Goal: Task Accomplishment & Management: Manage account settings

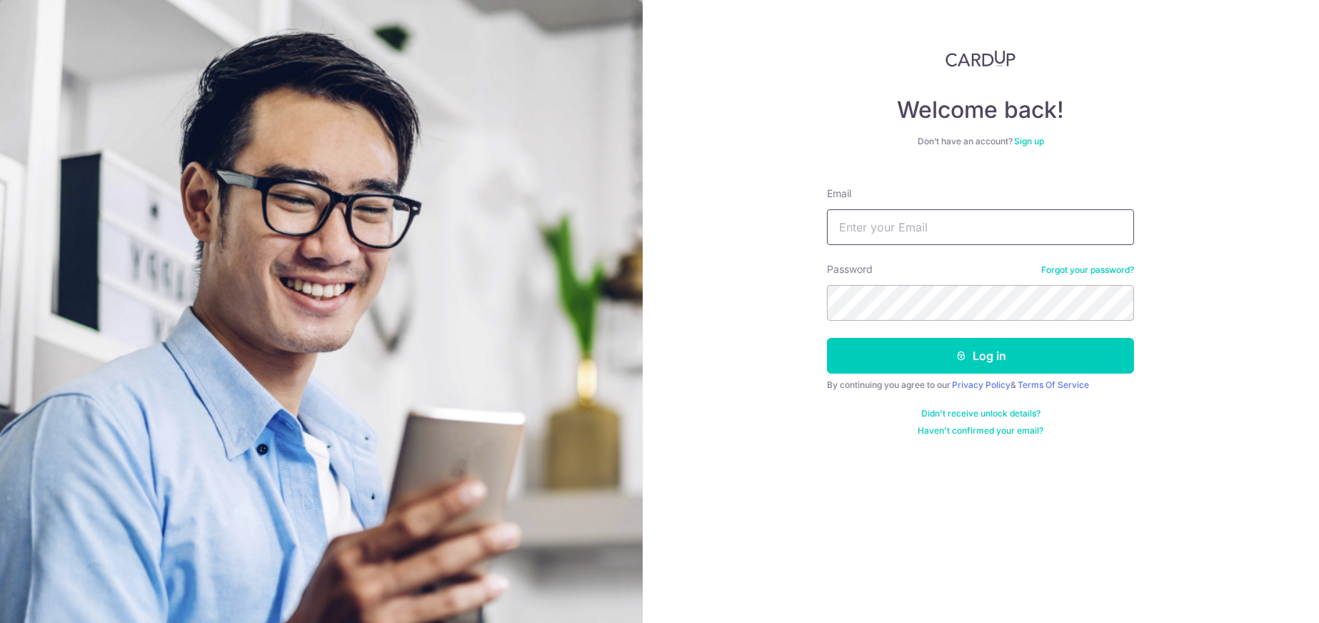
click at [908, 225] on input "Email" at bounding box center [980, 227] width 307 height 36
type input "jwventurecapital@gmail.com"
click at [827, 338] on button "Log in" at bounding box center [980, 356] width 307 height 36
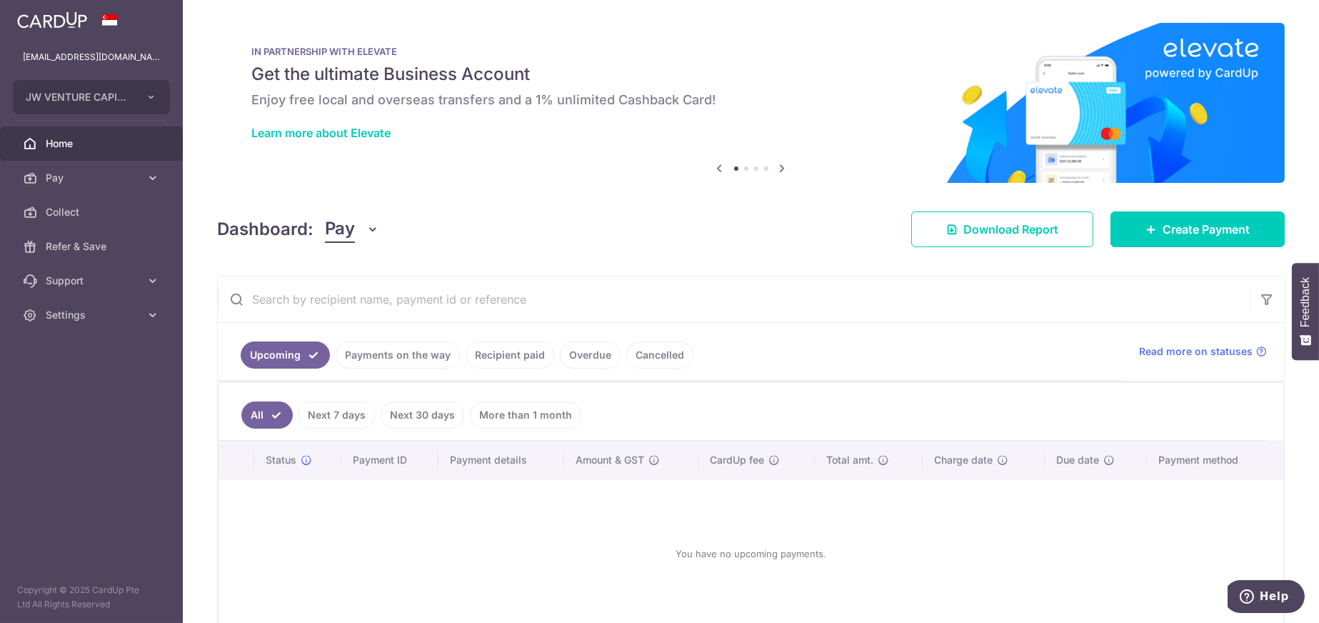
click at [612, 359] on link "Overdue" at bounding box center [590, 354] width 61 height 27
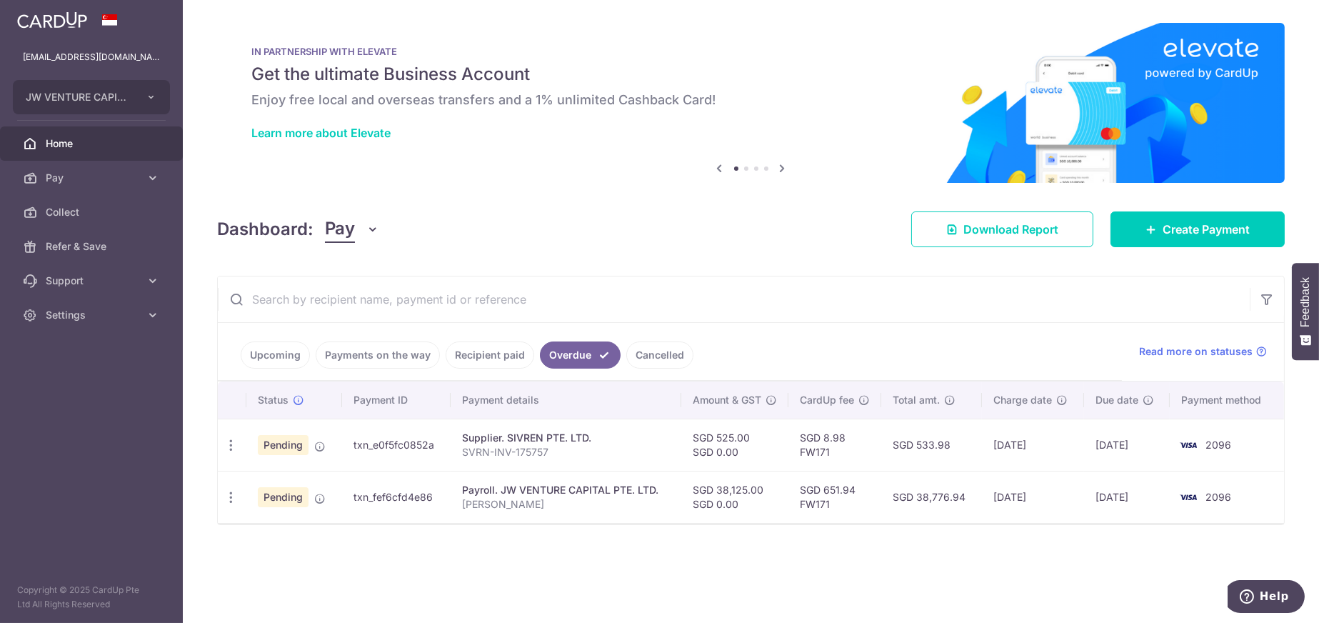
click at [636, 357] on link "Cancelled" at bounding box center [659, 354] width 67 height 27
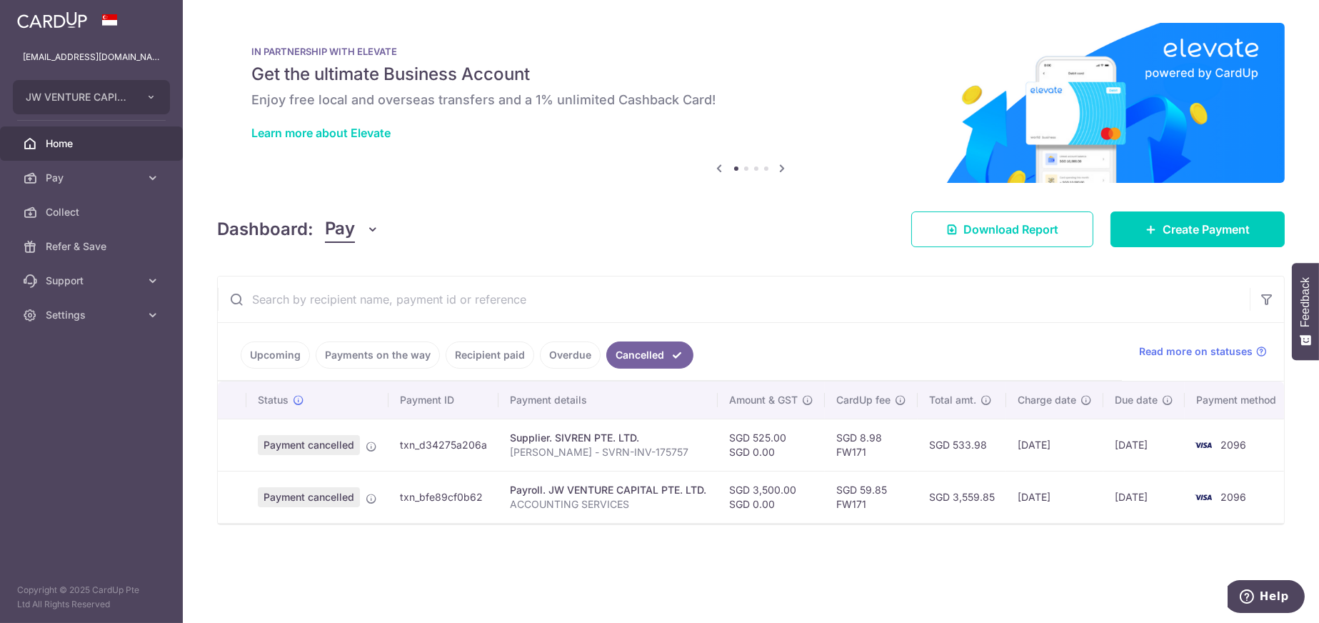
click at [563, 358] on link "Overdue" at bounding box center [570, 354] width 61 height 27
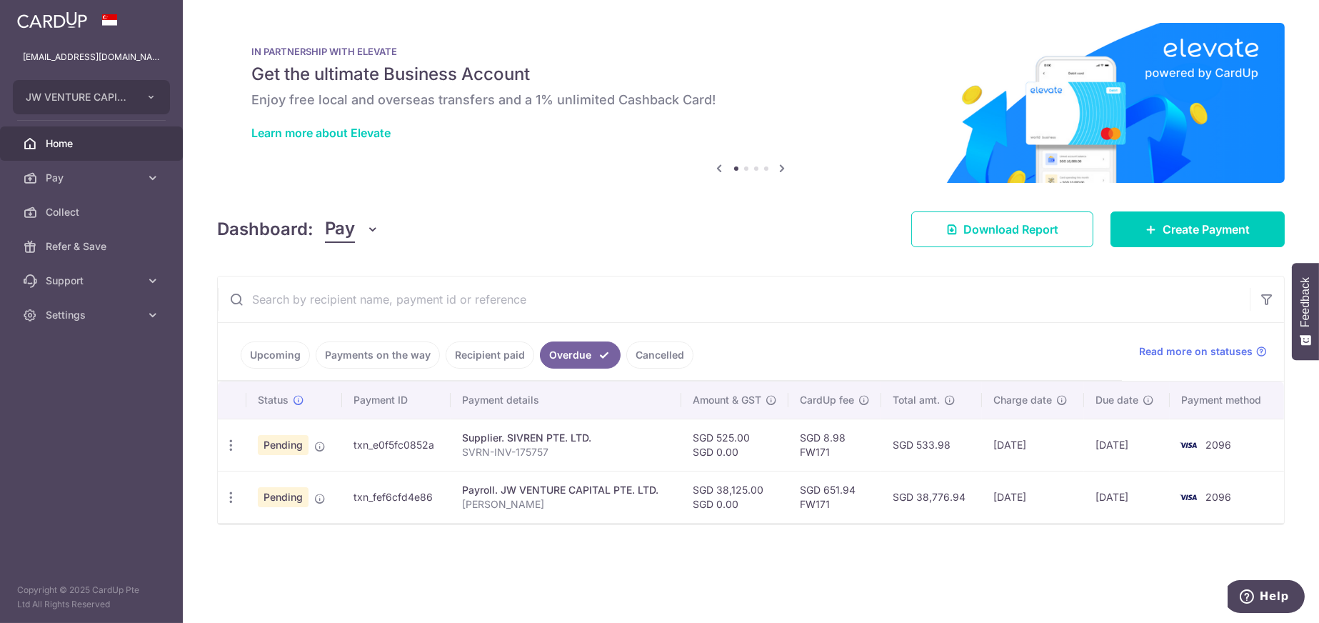
click at [294, 448] on span "Pending" at bounding box center [283, 445] width 51 height 20
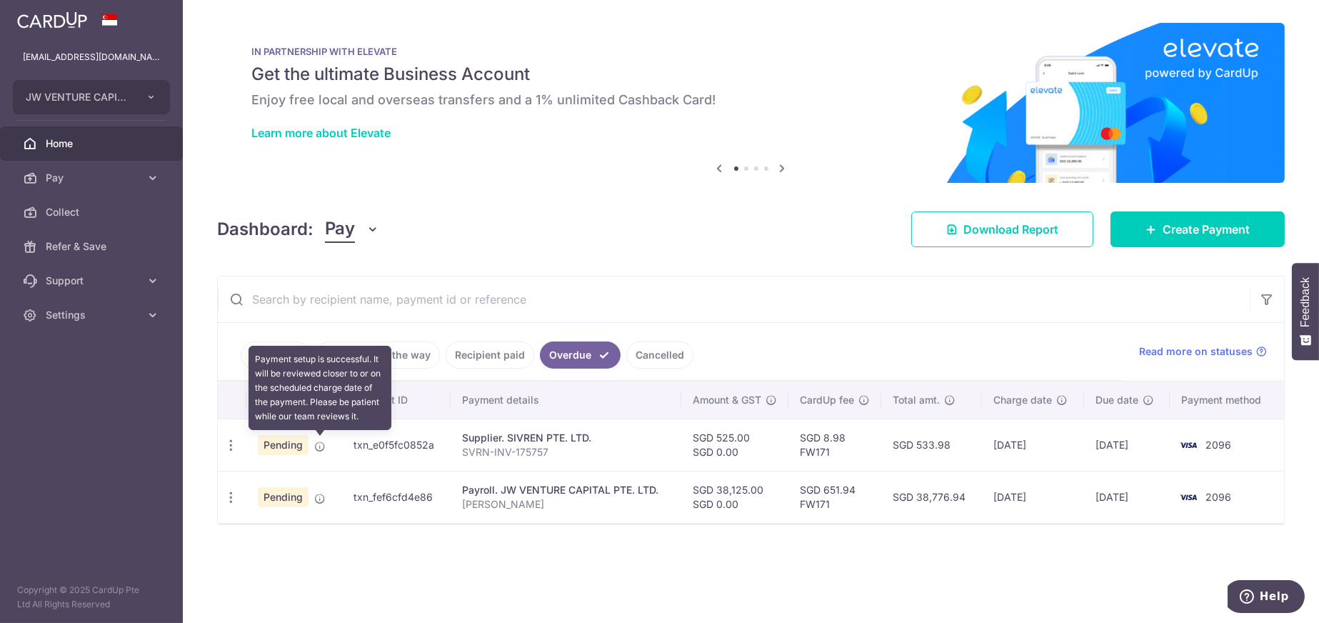
click at [320, 447] on icon at bounding box center [319, 446] width 11 height 11
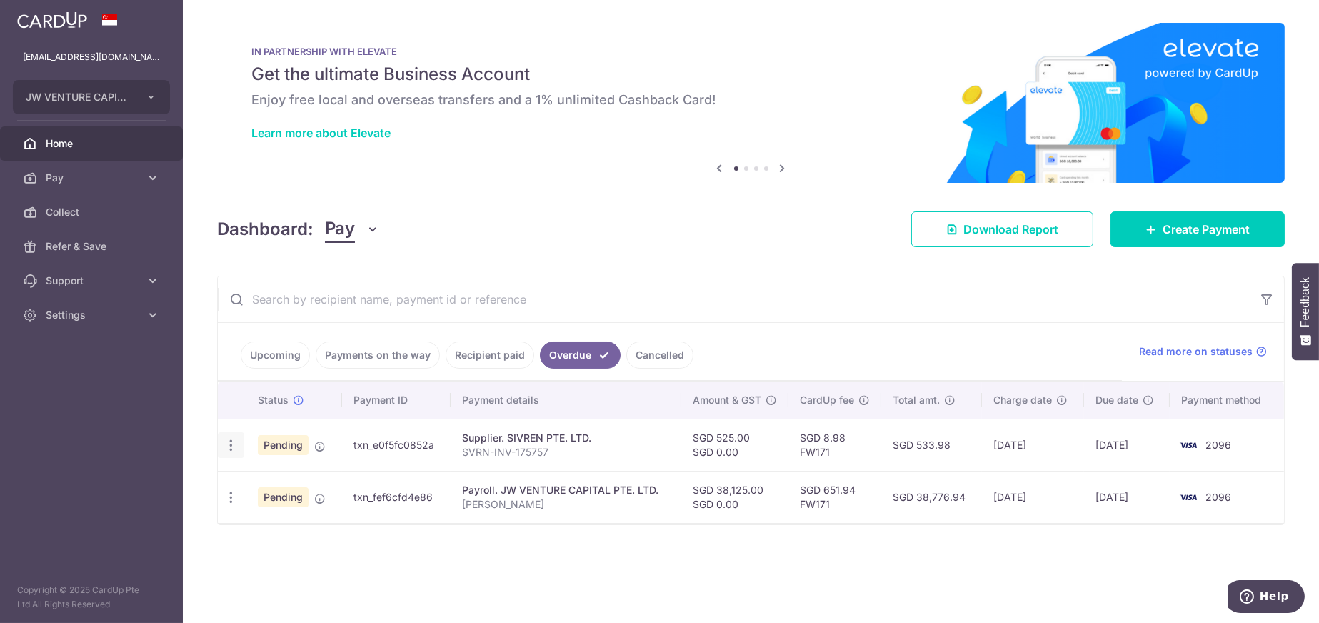
click at [230, 443] on icon "button" at bounding box center [231, 445] width 15 height 15
click at [497, 581] on div "× Pause Schedule Pause all future payments in this series Pause just this one p…" at bounding box center [751, 311] width 1136 height 623
click at [506, 449] on p "SVRN-INV-175757" at bounding box center [566, 452] width 208 height 14
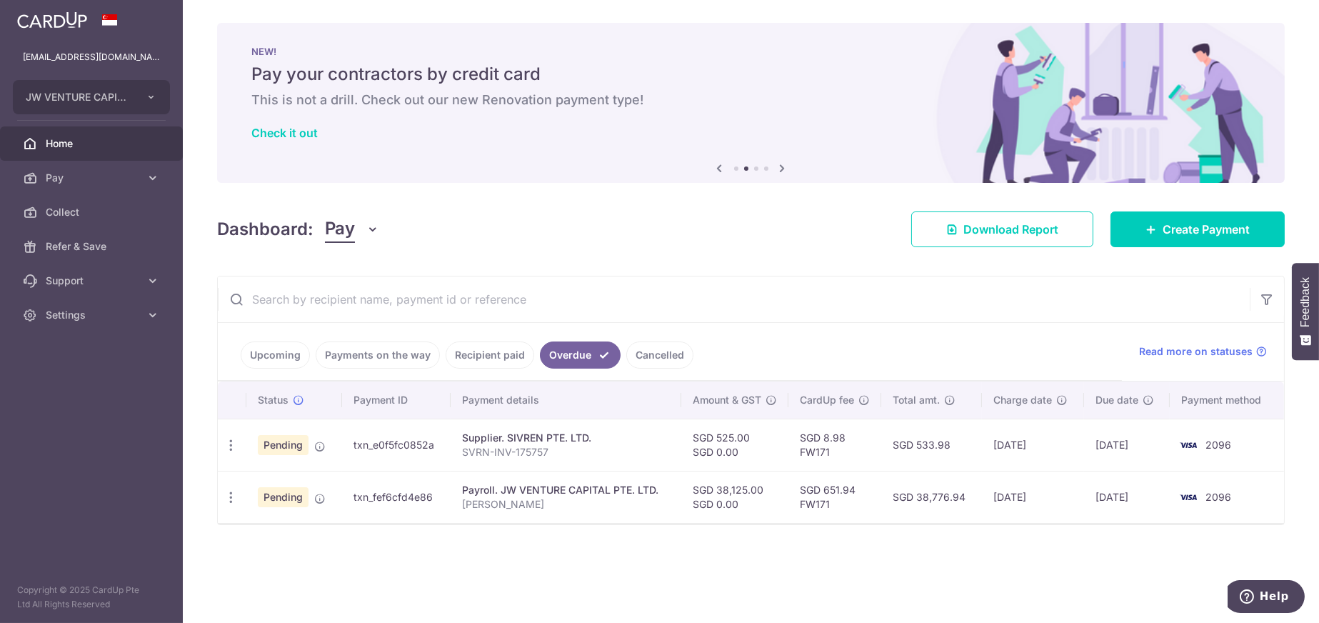
click at [506, 449] on p "SVRN-INV-175757" at bounding box center [566, 452] width 208 height 14
click at [389, 447] on td "txn_e0f5fc0852a" at bounding box center [396, 444] width 109 height 52
click at [365, 444] on td "txn_e0f5fc0852a" at bounding box center [396, 444] width 109 height 52
click at [232, 446] on icon "button" at bounding box center [231, 445] width 15 height 15
click at [264, 485] on span "Update payment" at bounding box center [307, 484] width 97 height 17
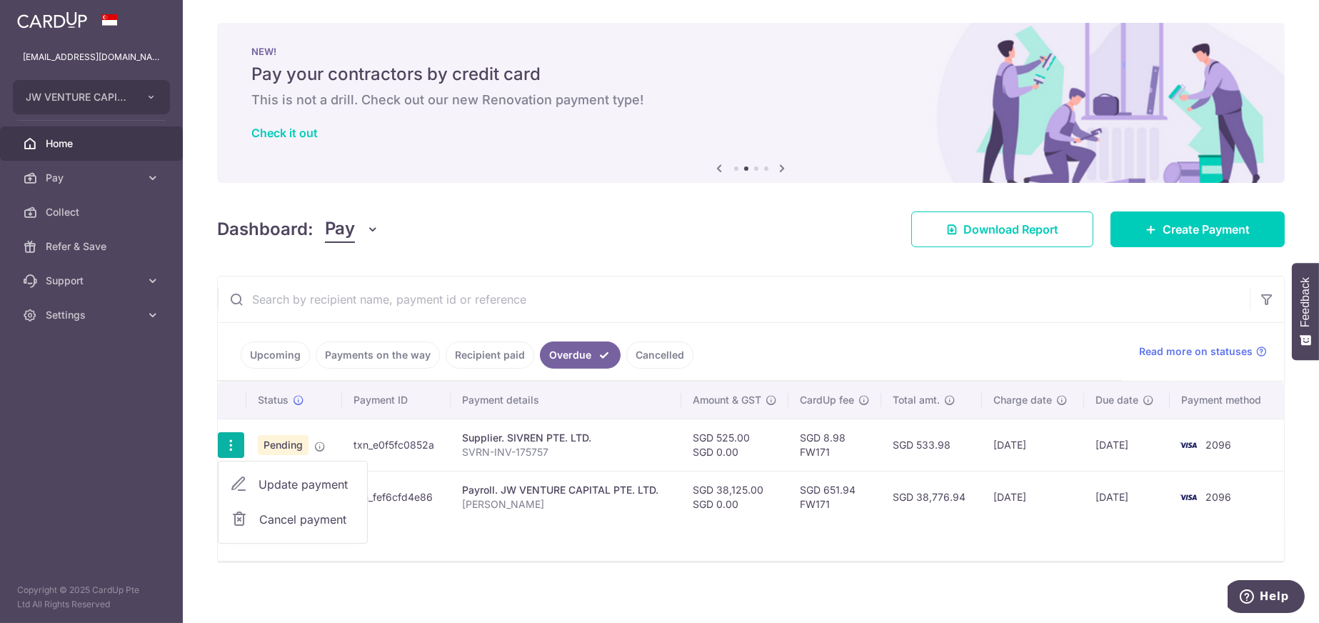
radio input "true"
type input "525.00"
type input "0.00"
type input "01/10/2025"
type input "SVRN-INV-175757"
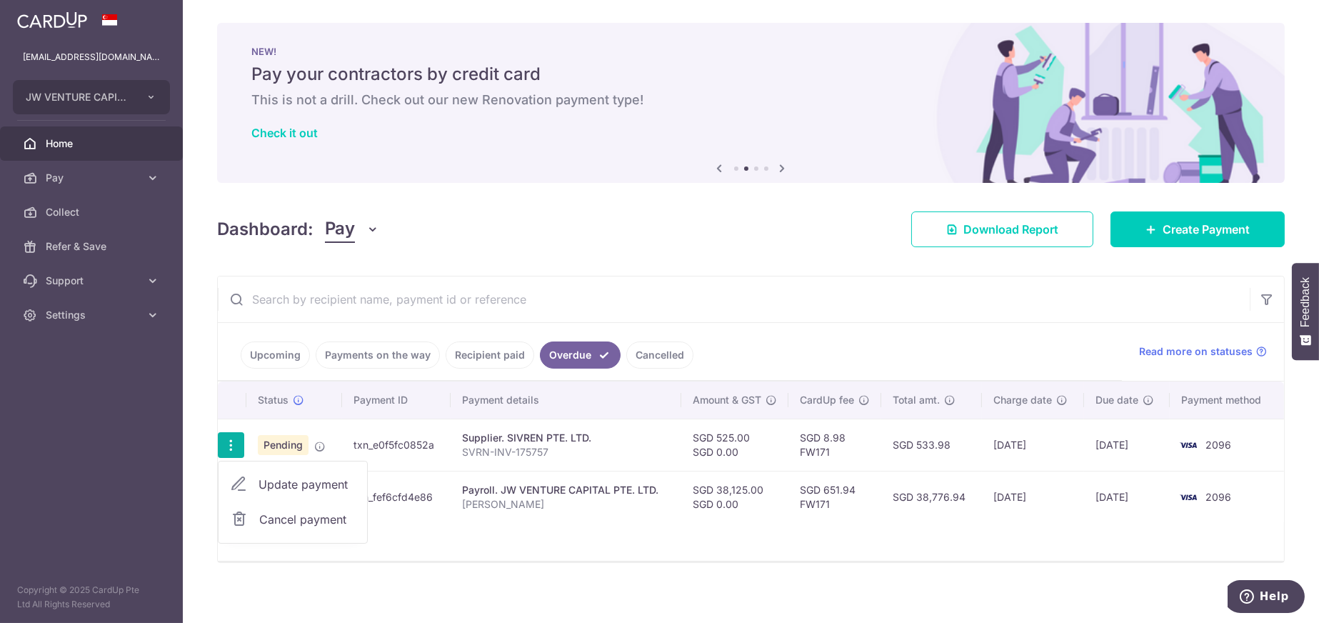
type input "SIVREN INVOICE"
type input "FW171"
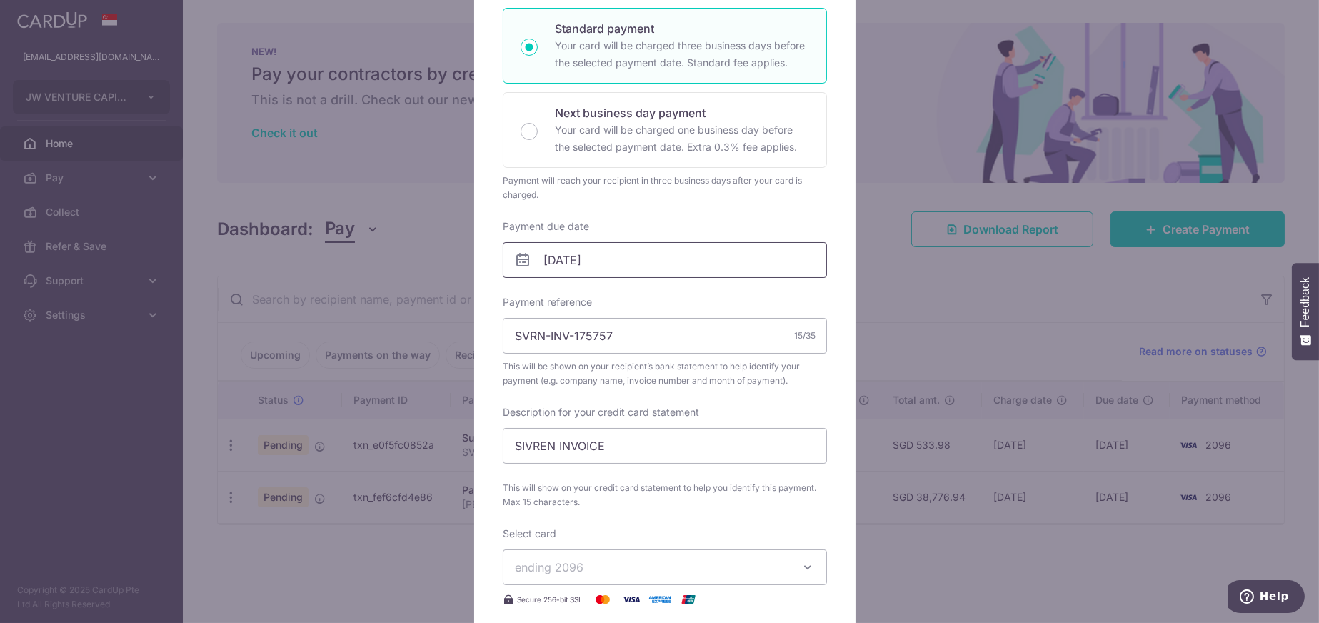
scroll to position [84, 0]
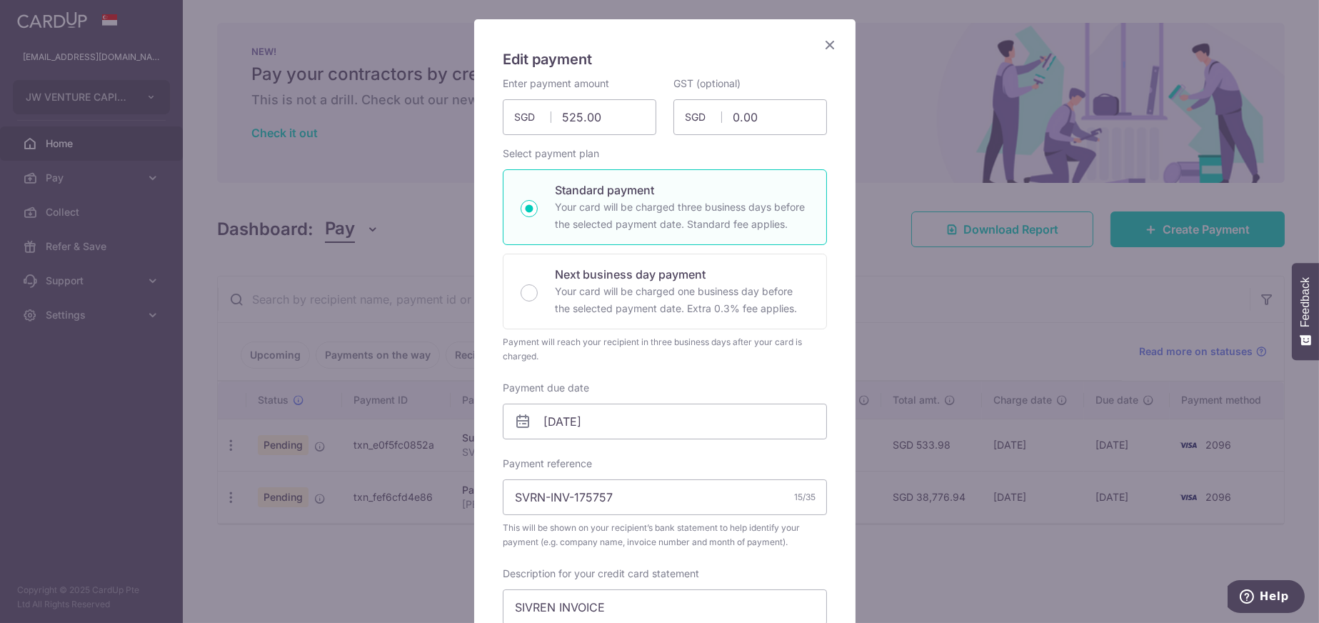
click at [826, 42] on icon "Close" at bounding box center [829, 45] width 17 height 18
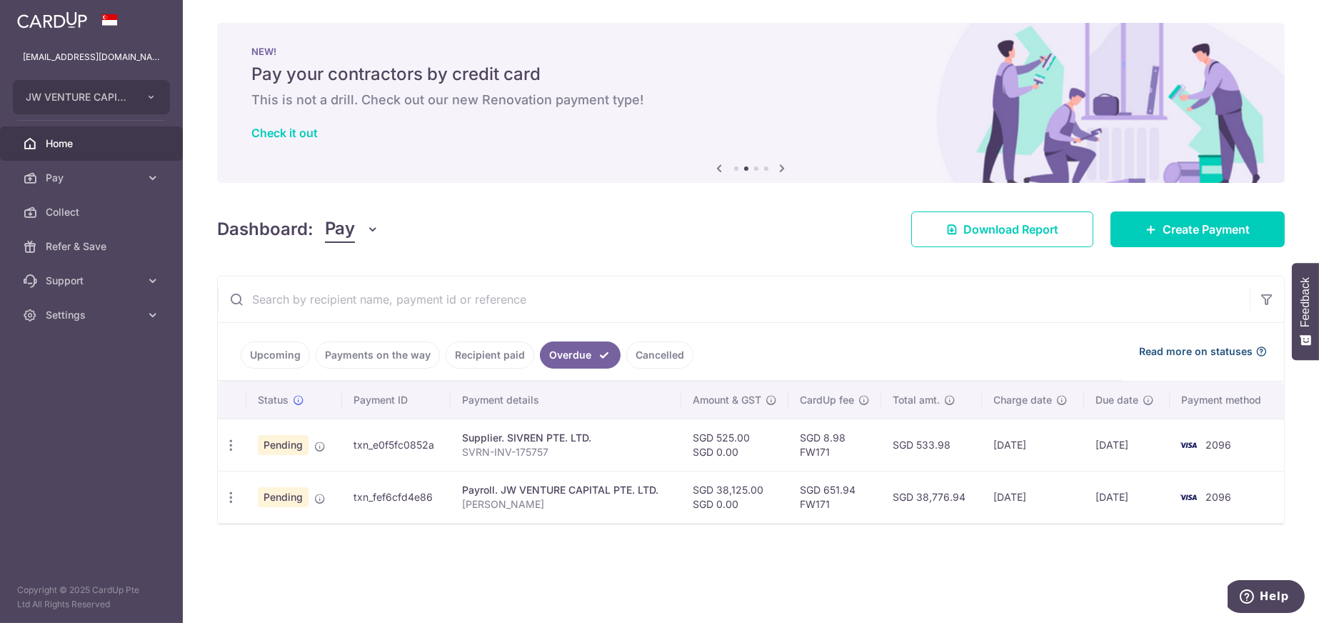
click at [1260, 354] on icon at bounding box center [1260, 351] width 11 height 11
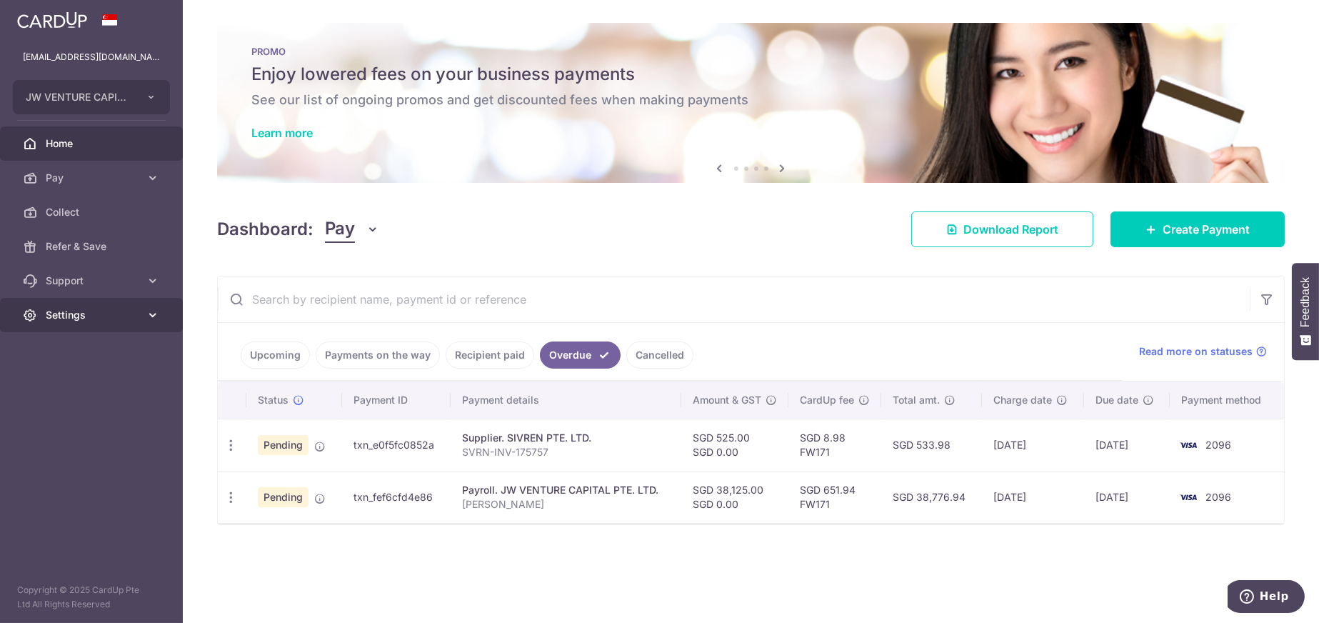
click at [82, 318] on span "Settings" at bounding box center [93, 315] width 94 height 14
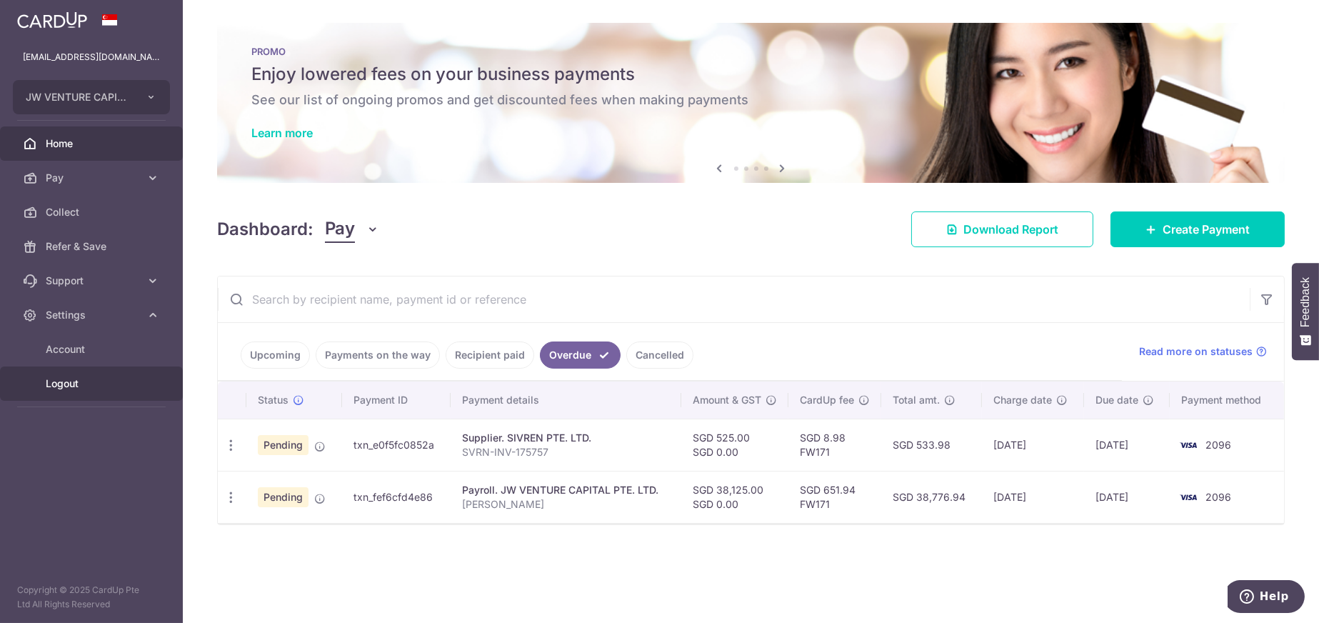
click at [60, 388] on span "Logout" at bounding box center [93, 383] width 94 height 14
